Goal: Task Accomplishment & Management: Manage account settings

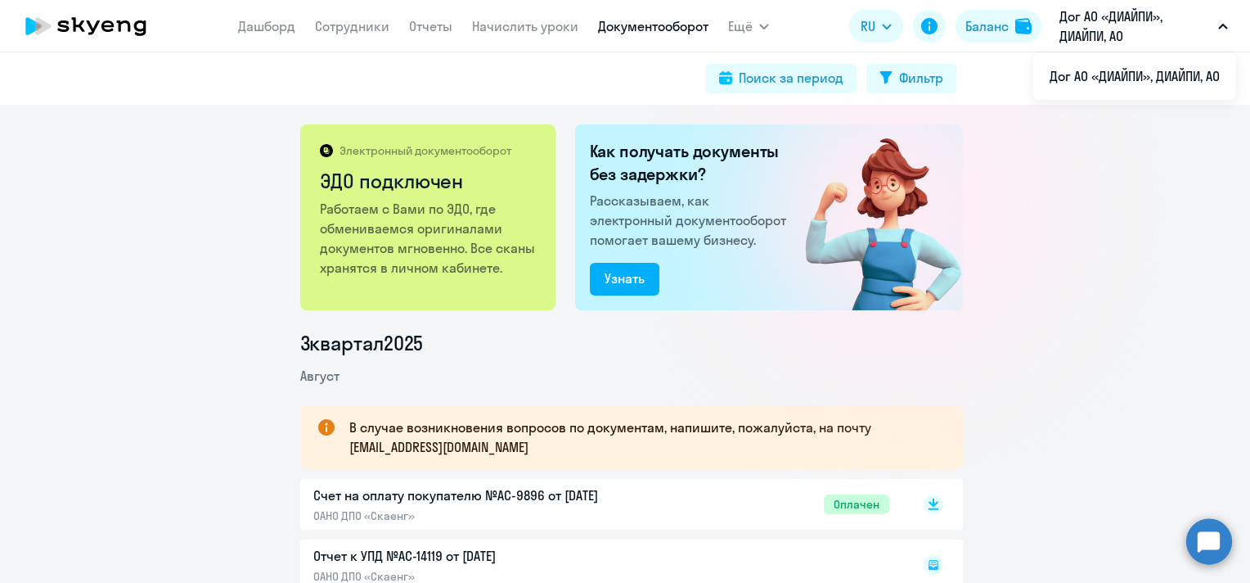
click at [340, 35] on app-menu-item-link "Сотрудники" at bounding box center [352, 26] width 74 height 20
click at [340, 29] on link "Сотрудники" at bounding box center [352, 26] width 74 height 16
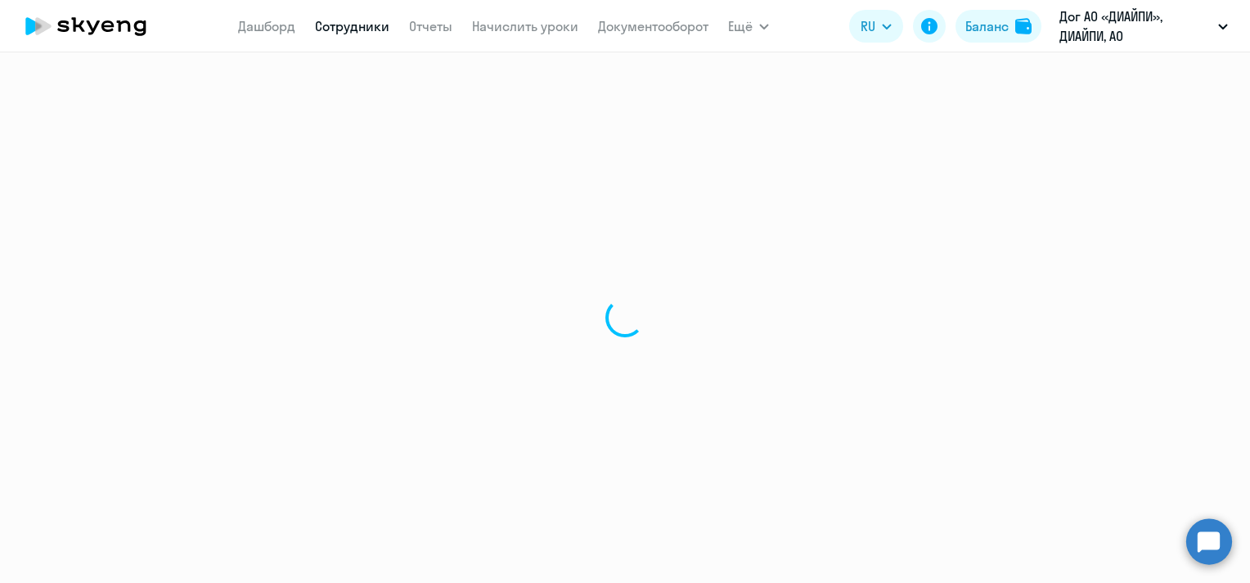
select select "30"
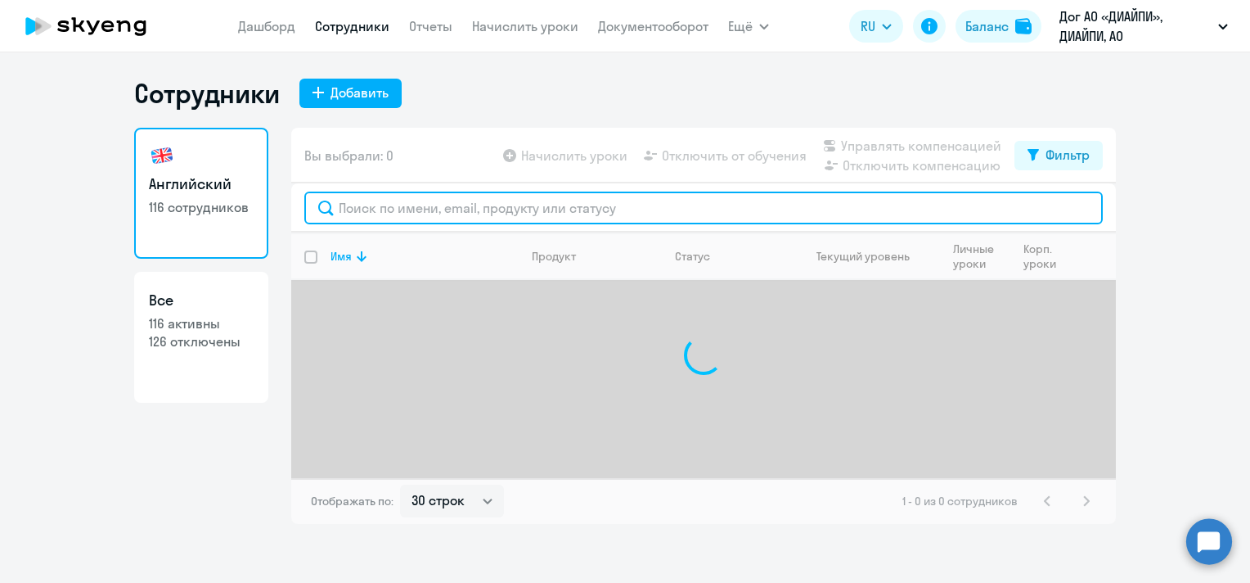
click at [625, 213] on input "text" at bounding box center [703, 207] width 799 height 33
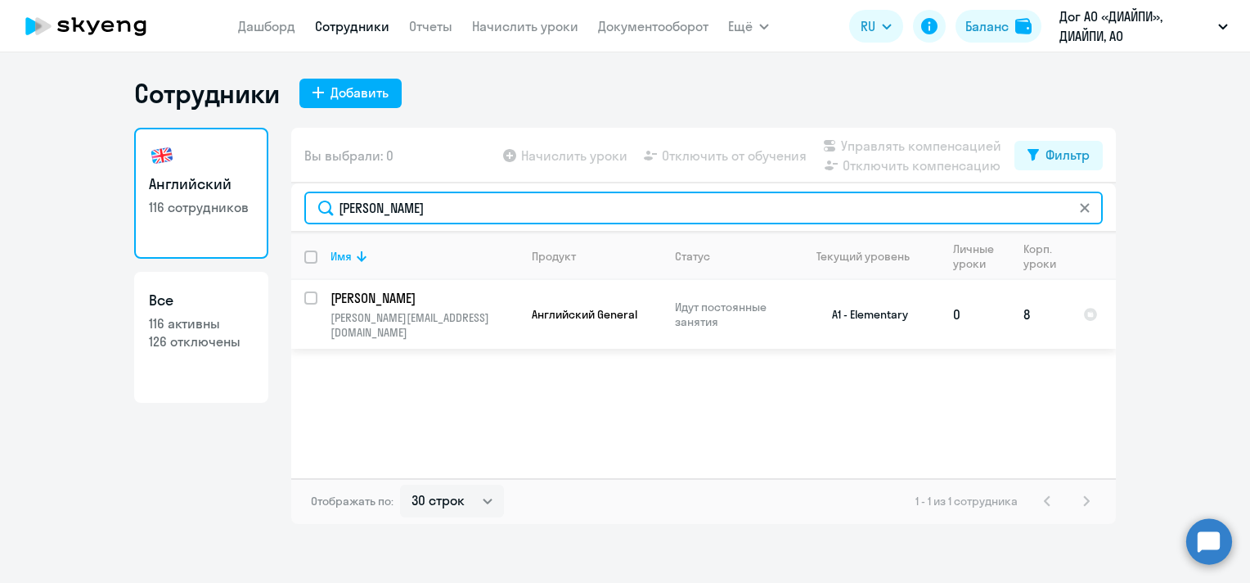
type input "[PERSON_NAME]"
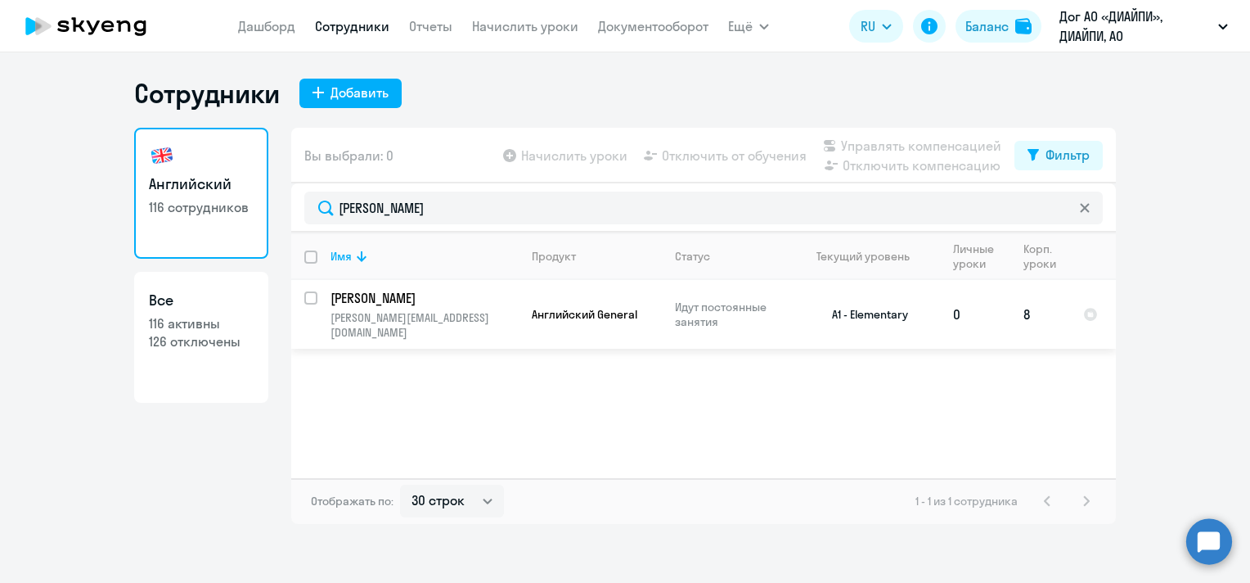
click at [314, 298] on input "select row 22327867" at bounding box center [320, 307] width 33 height 33
checkbox input "true"
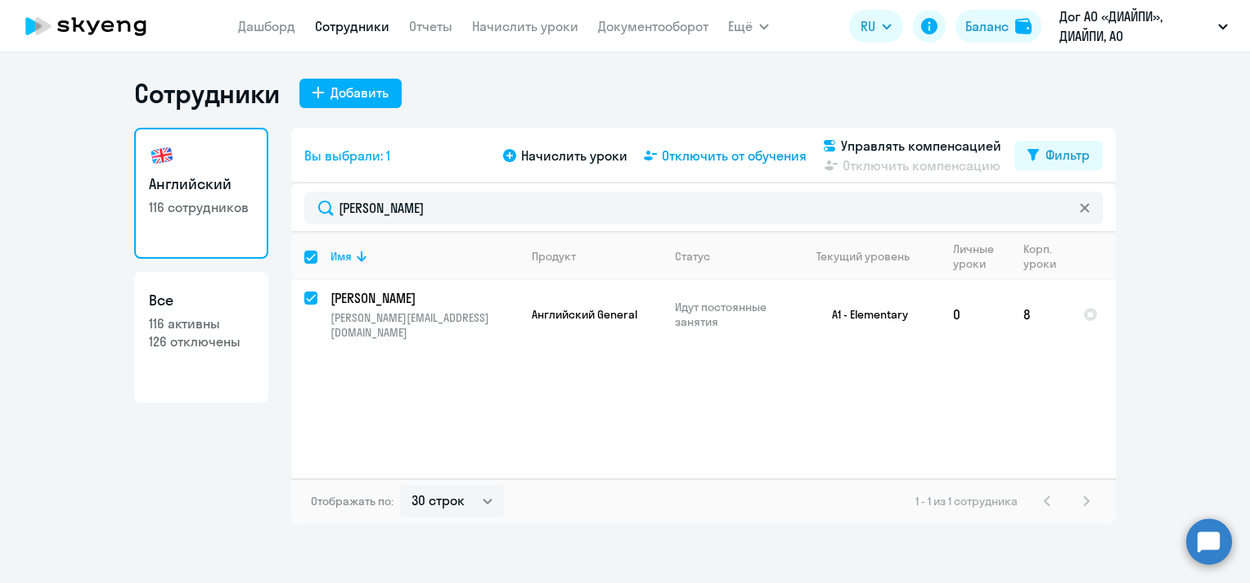
click at [712, 157] on span "Отключить от обучения" at bounding box center [734, 156] width 145 height 20
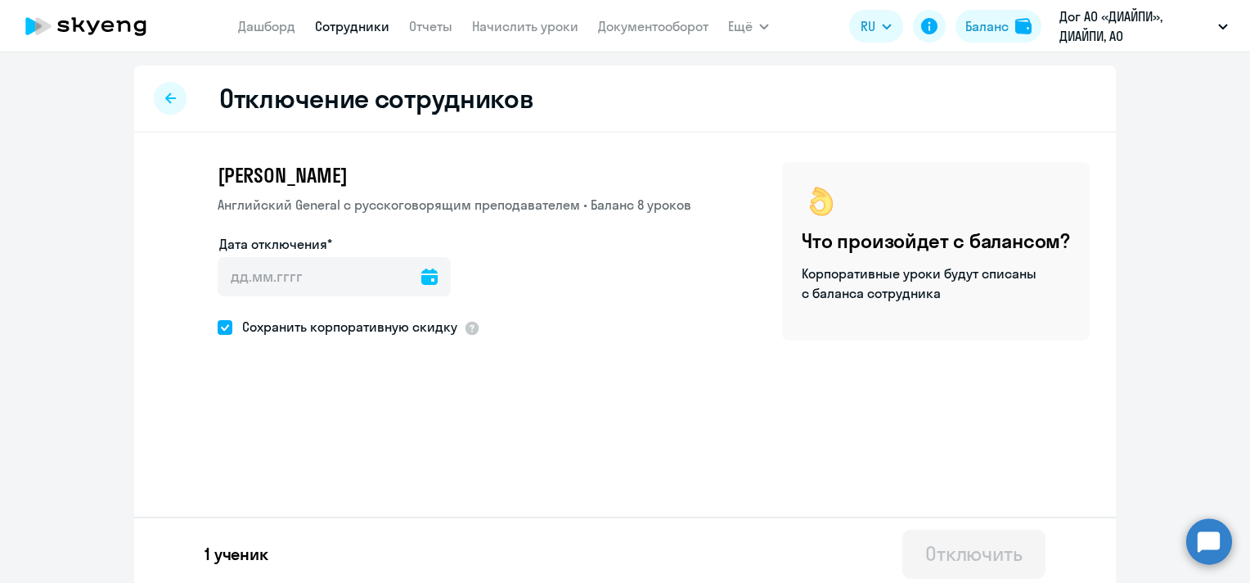
click at [421, 282] on icon at bounding box center [429, 276] width 16 height 16
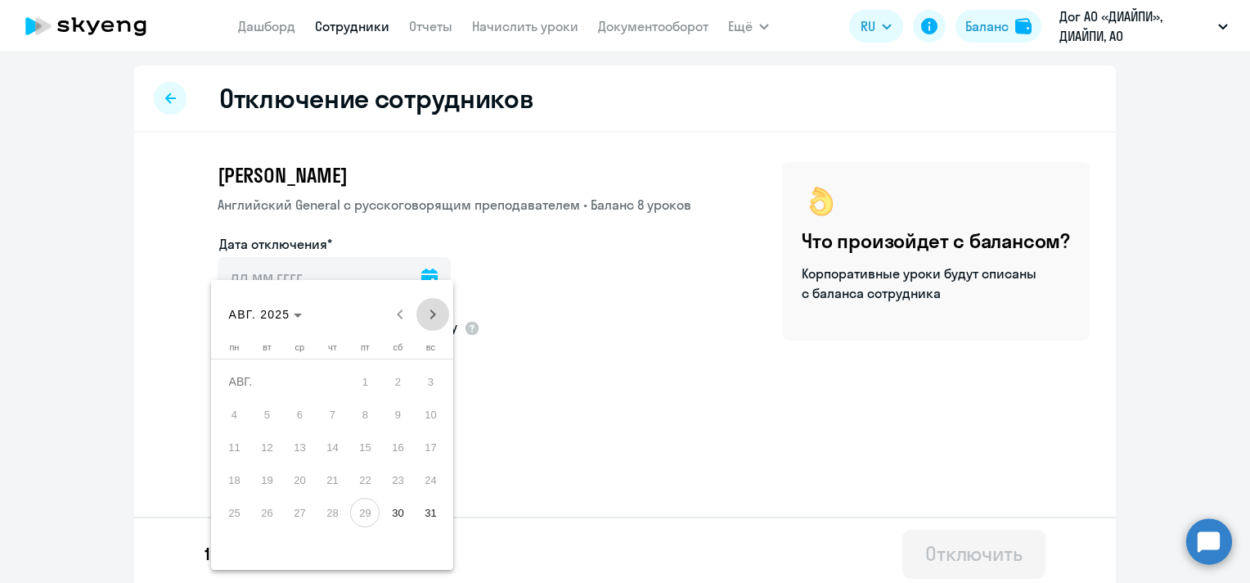
click at [435, 318] on span "Next month" at bounding box center [433, 314] width 33 height 33
click at [236, 414] on span "1" at bounding box center [233, 413] width 29 height 29
type input "[DATE]"
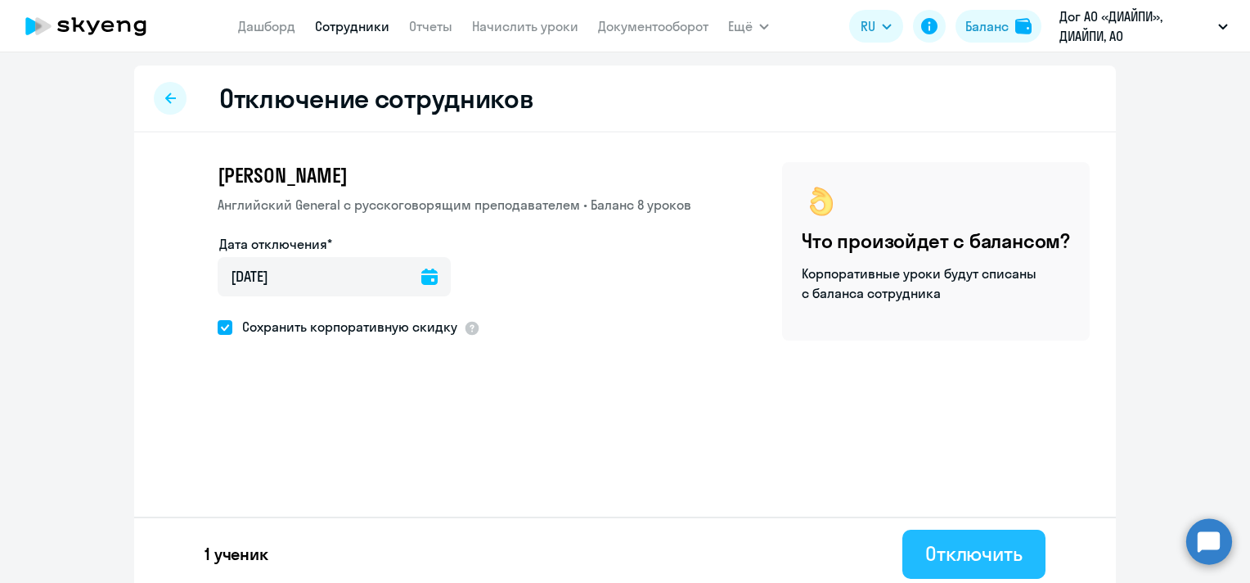
click at [926, 547] on div "Отключить" at bounding box center [974, 553] width 97 height 26
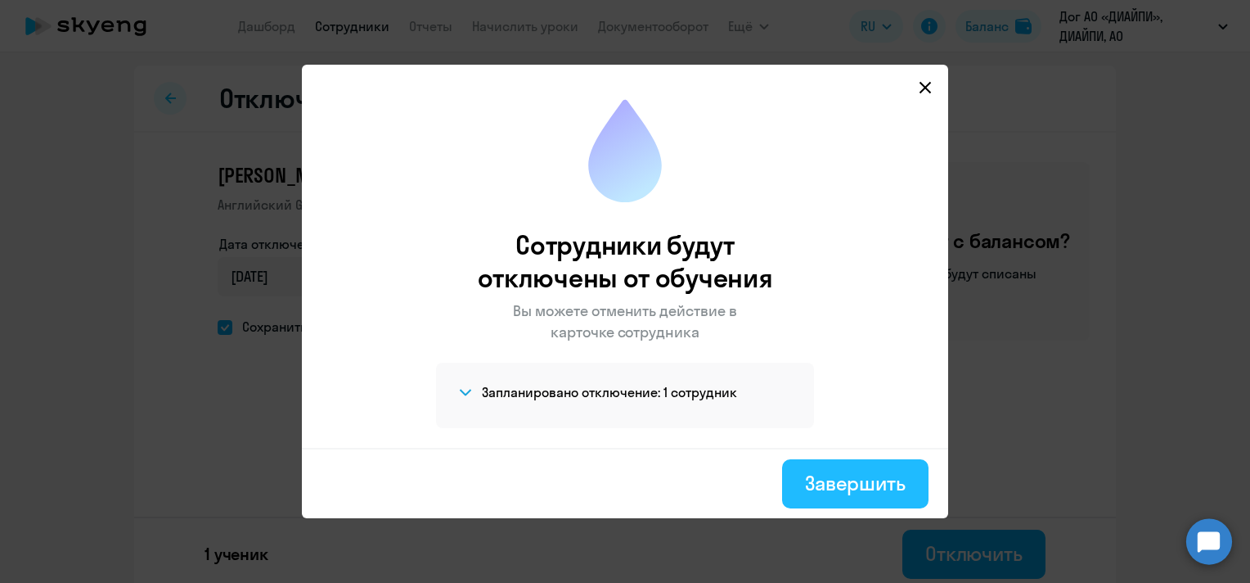
click at [855, 489] on div "Завершить" at bounding box center [855, 483] width 101 height 26
select select "30"
